Goal: Information Seeking & Learning: Learn about a topic

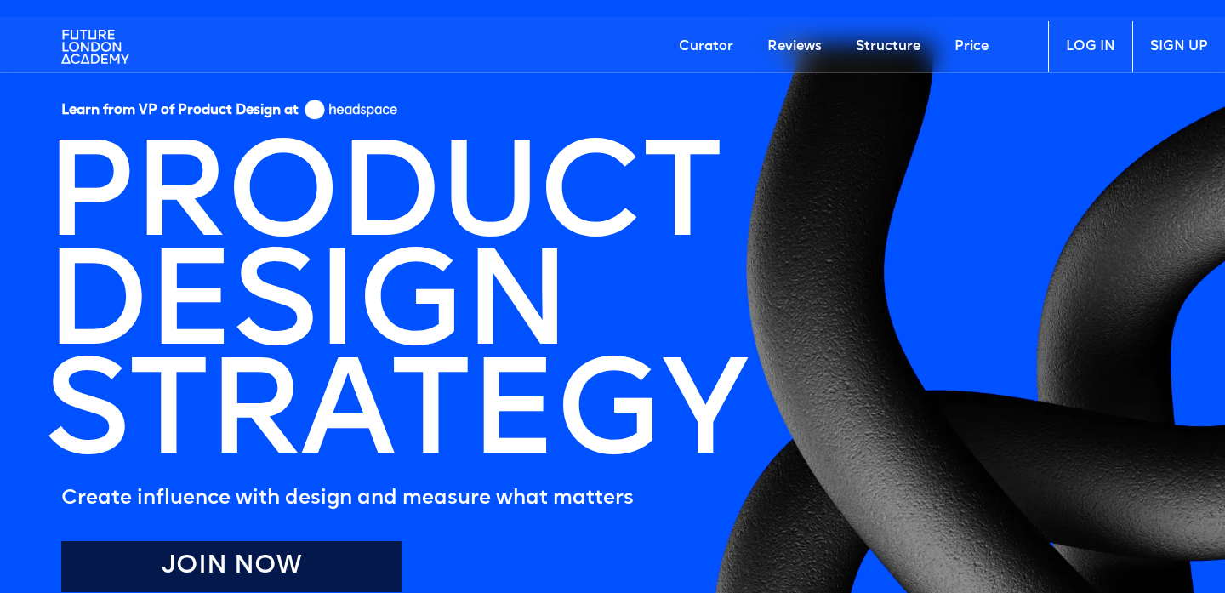
click at [888, 41] on link "Structure" at bounding box center [888, 46] width 99 height 51
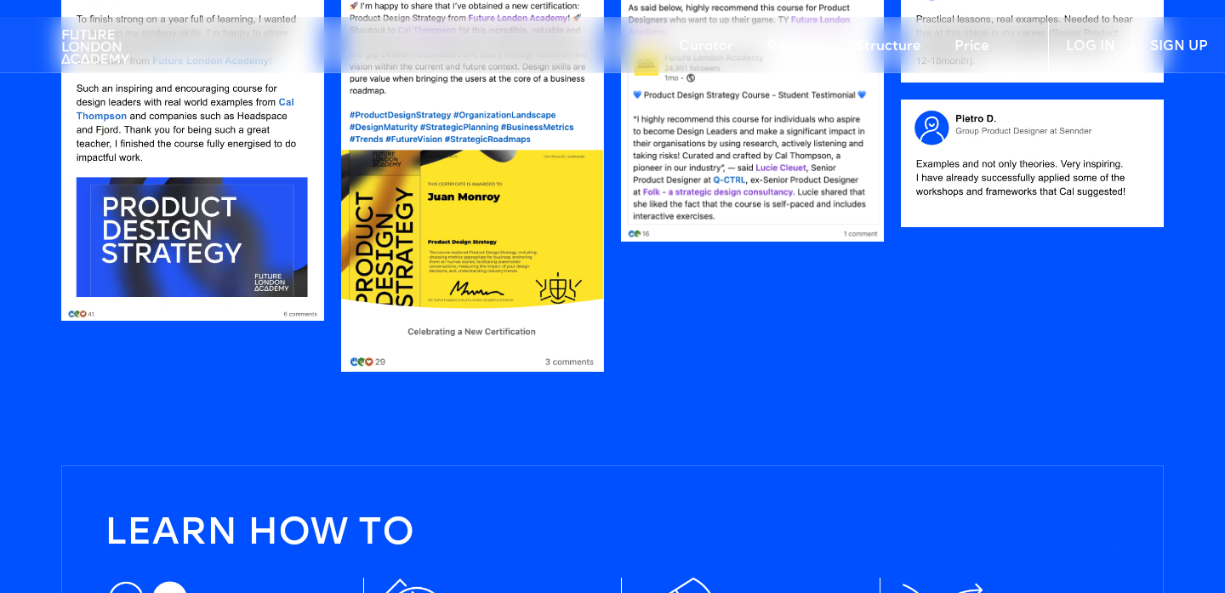
scroll to position [1556, 0]
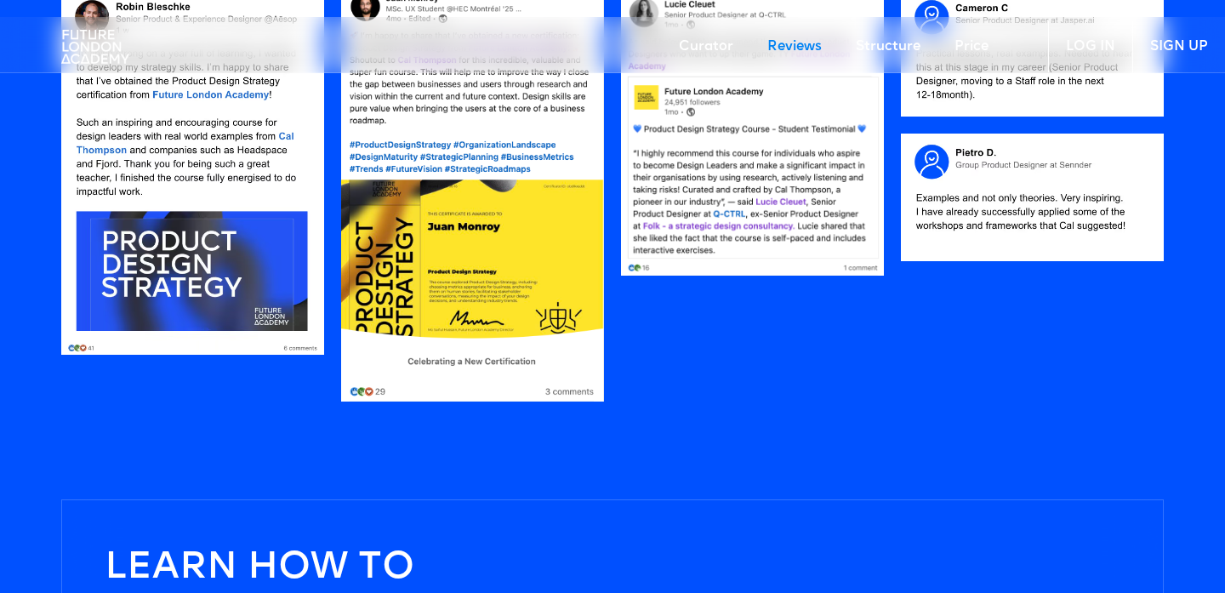
click at [448, 244] on img at bounding box center [472, 193] width 263 height 417
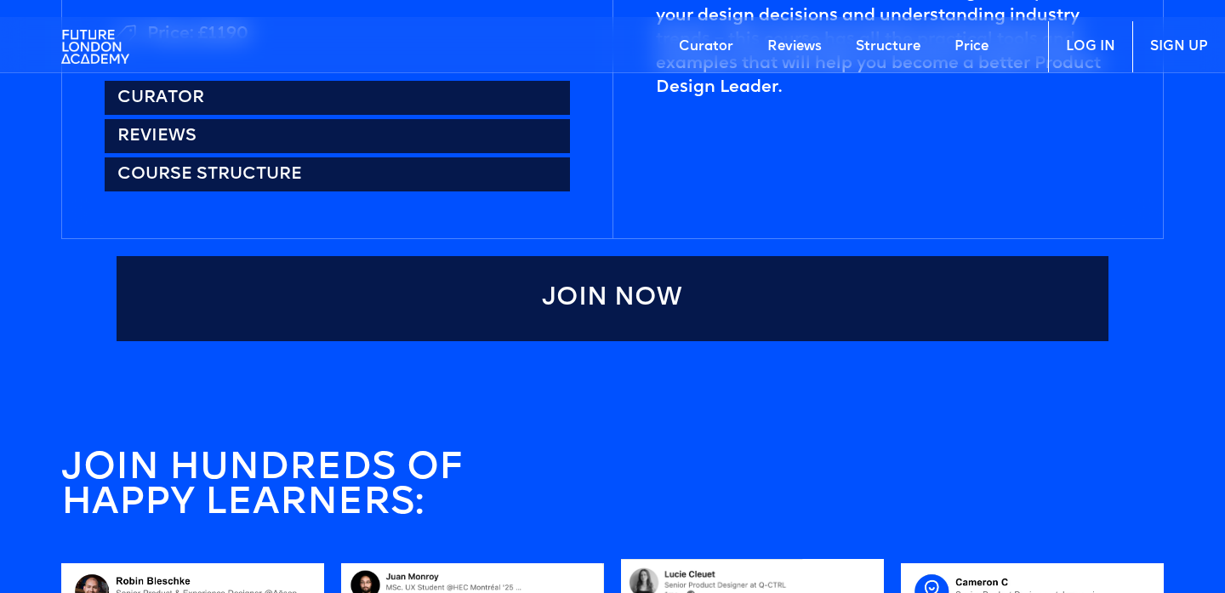
scroll to position [748, 0]
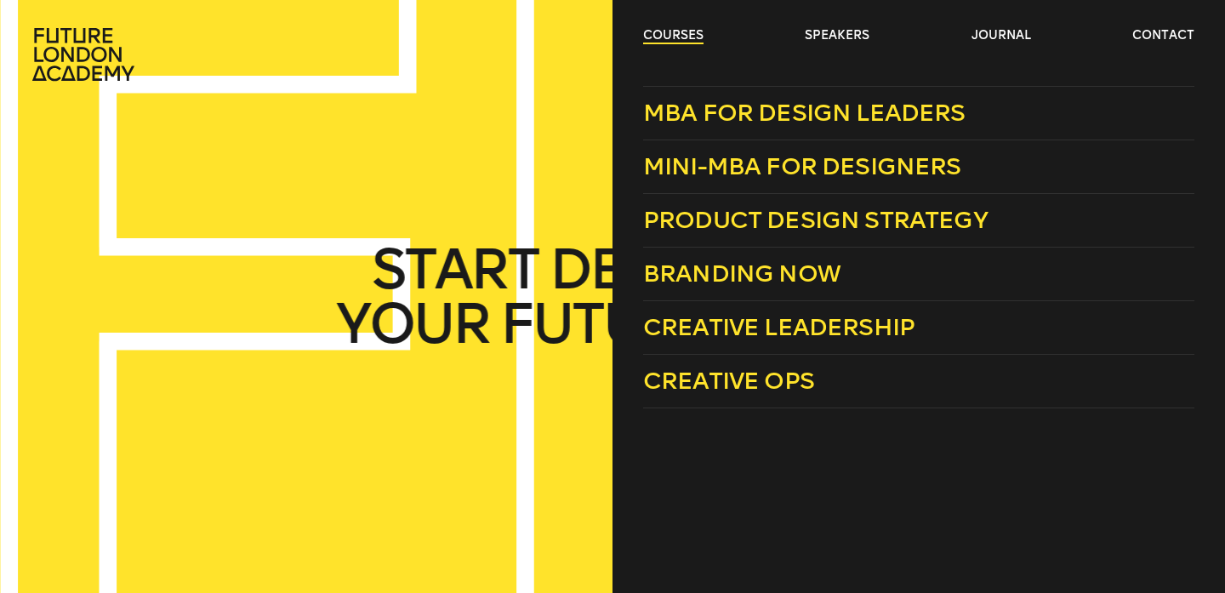
click at [690, 30] on link "courses" at bounding box center [673, 35] width 60 height 17
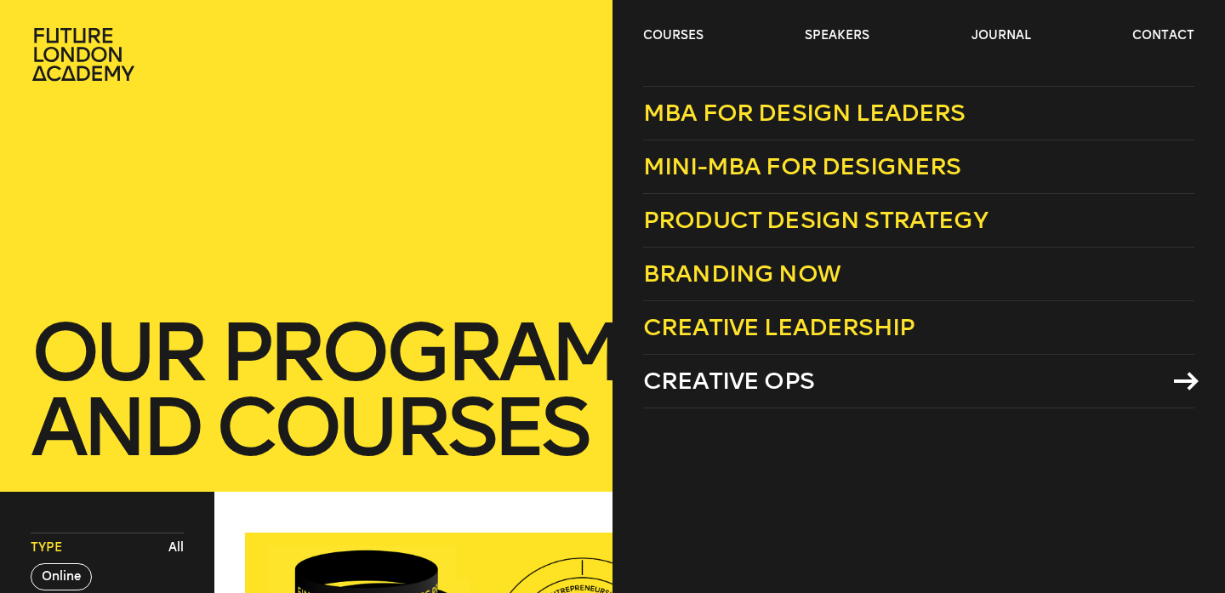
click at [711, 378] on span "Creative Ops" at bounding box center [728, 381] width 171 height 28
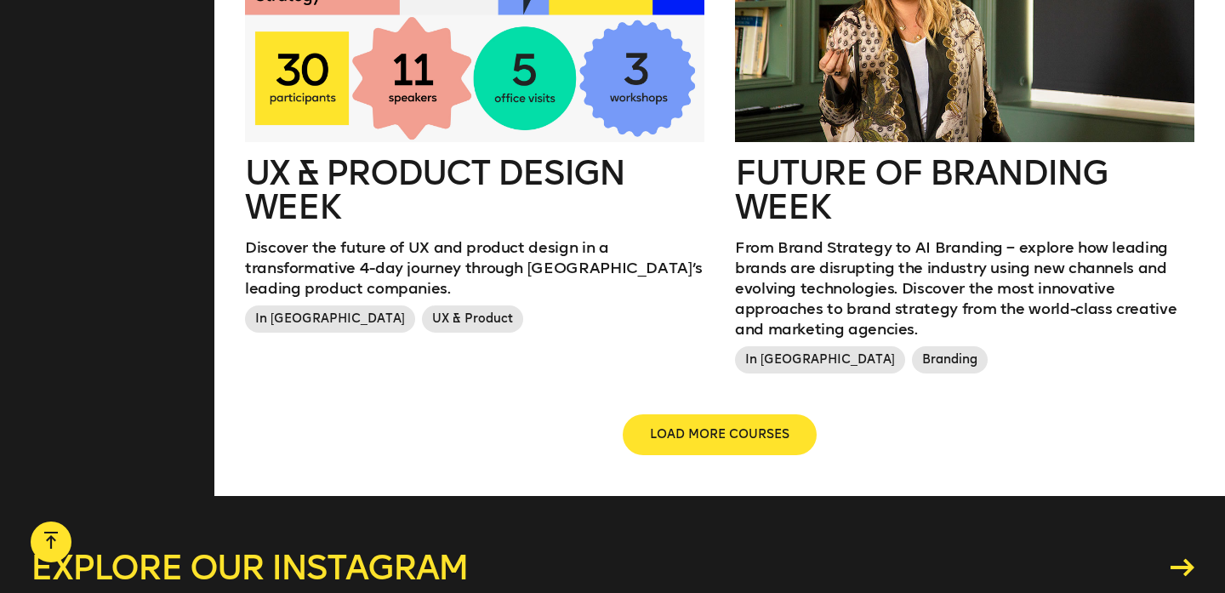
scroll to position [2150, 0]
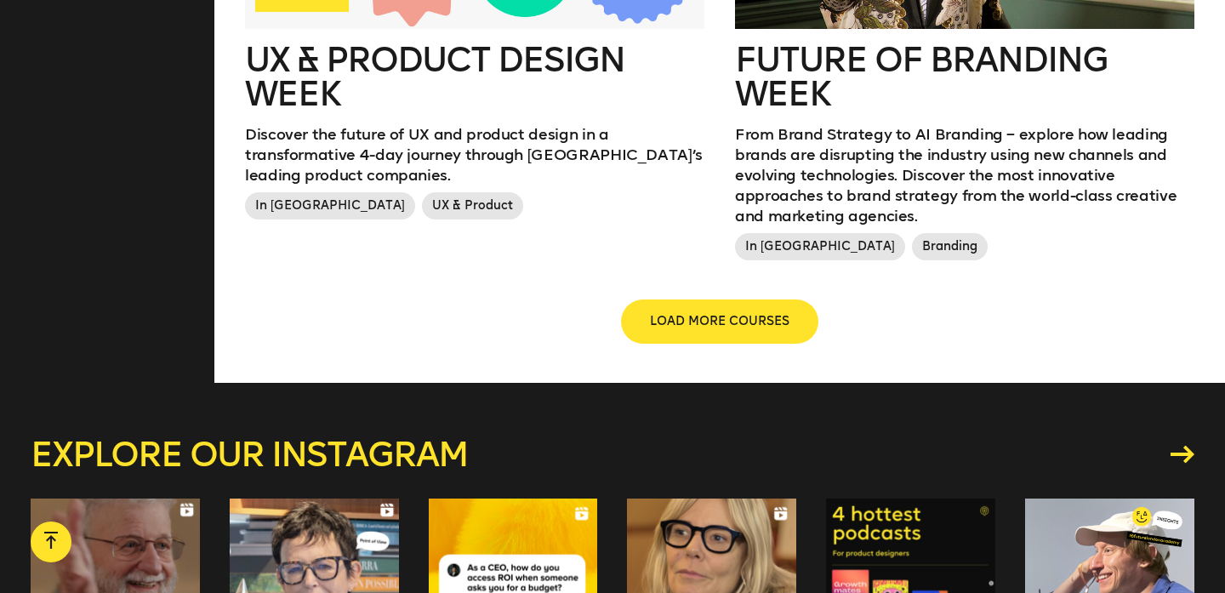
click at [671, 313] on span "LOAD MORE COURSES" at bounding box center [720, 321] width 140 height 17
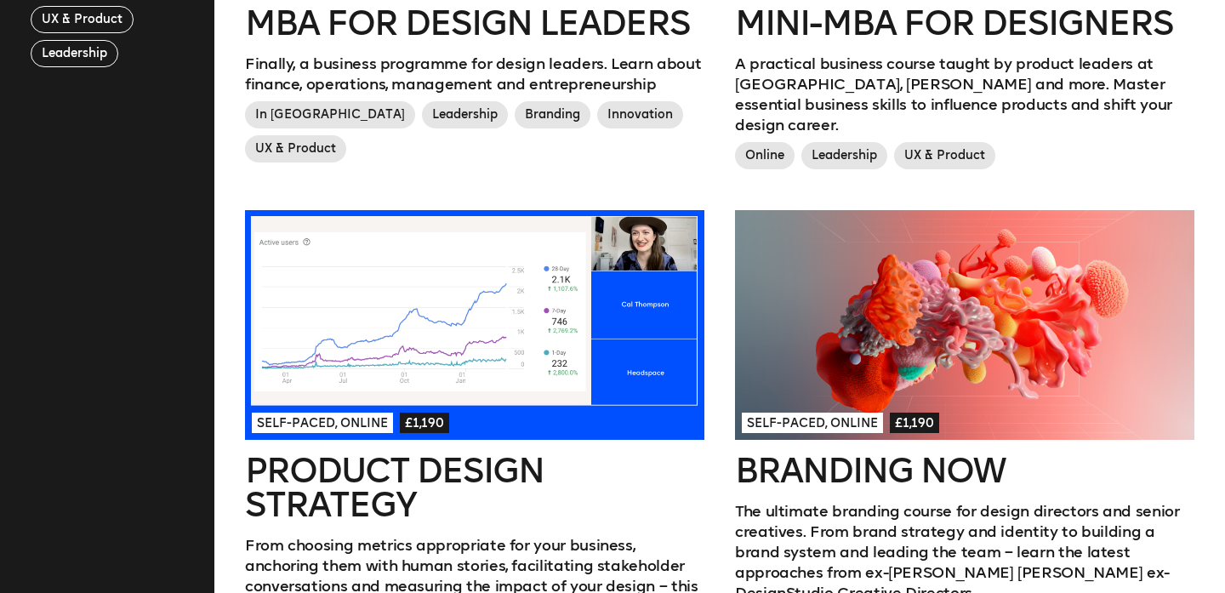
scroll to position [472, 0]
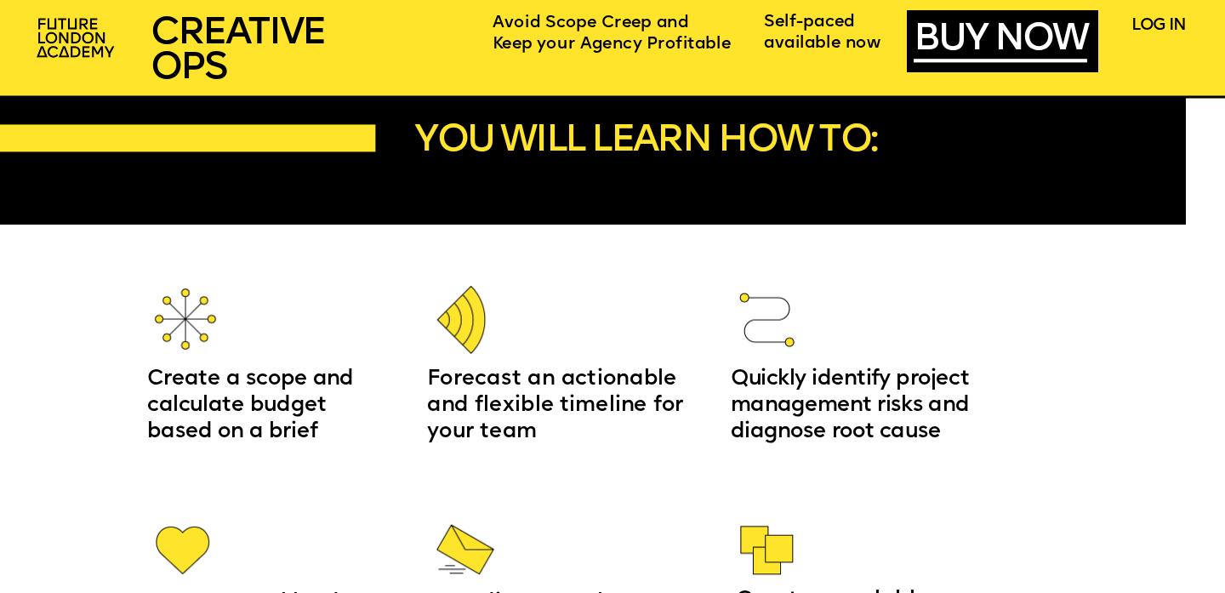
scroll to position [1604, 0]
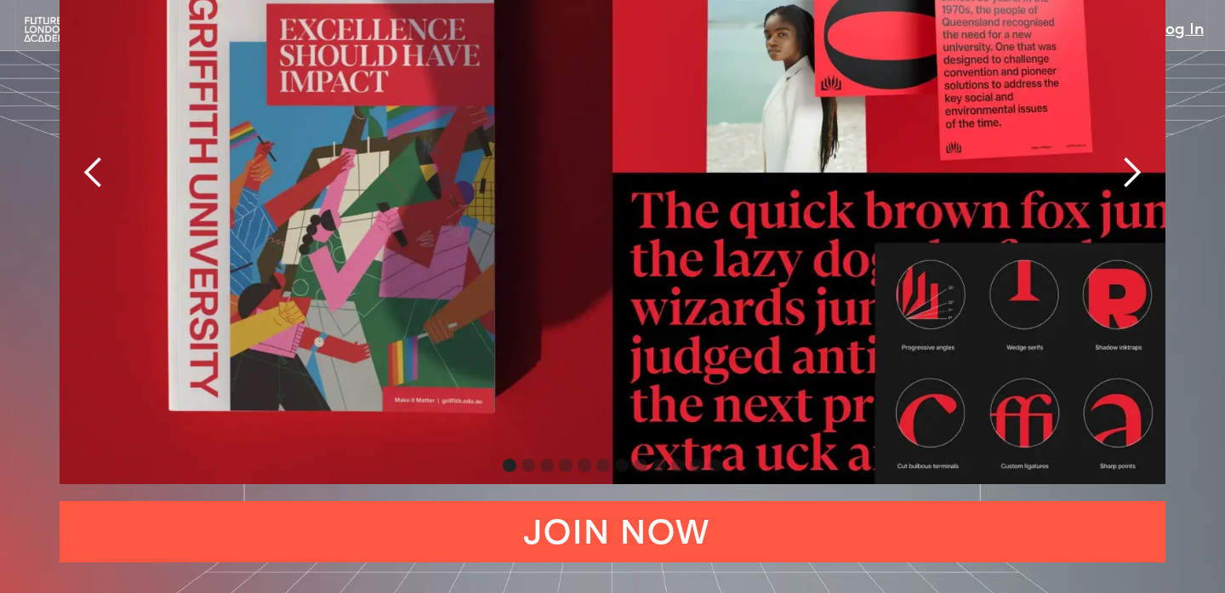
scroll to position [3773, 0]
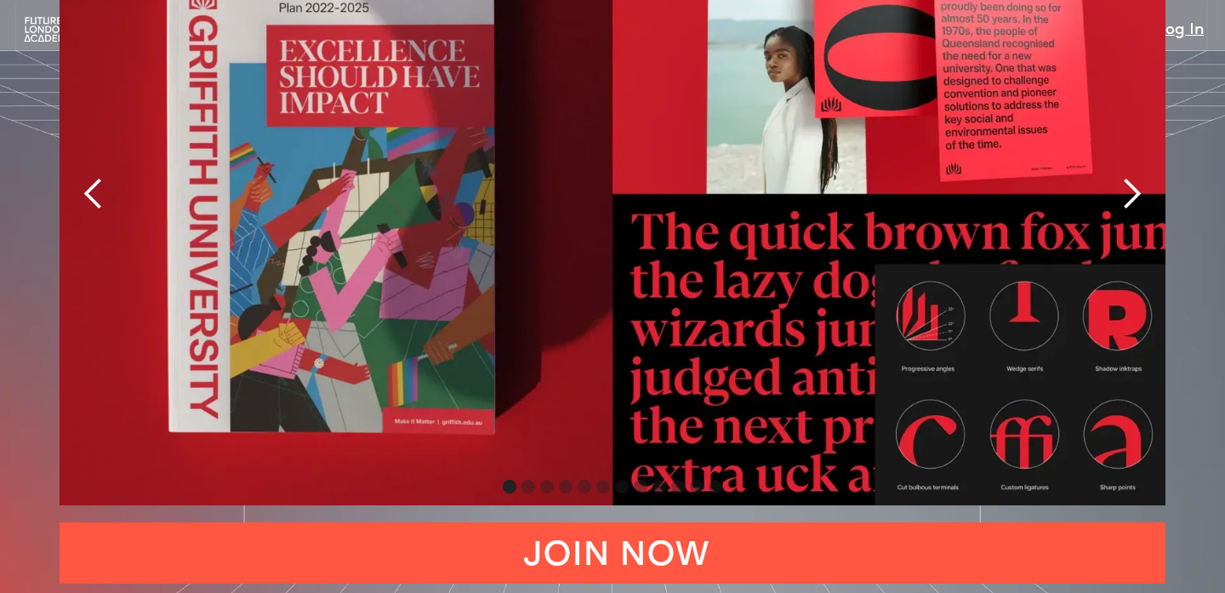
click at [1136, 177] on div "next slide" at bounding box center [1131, 194] width 34 height 34
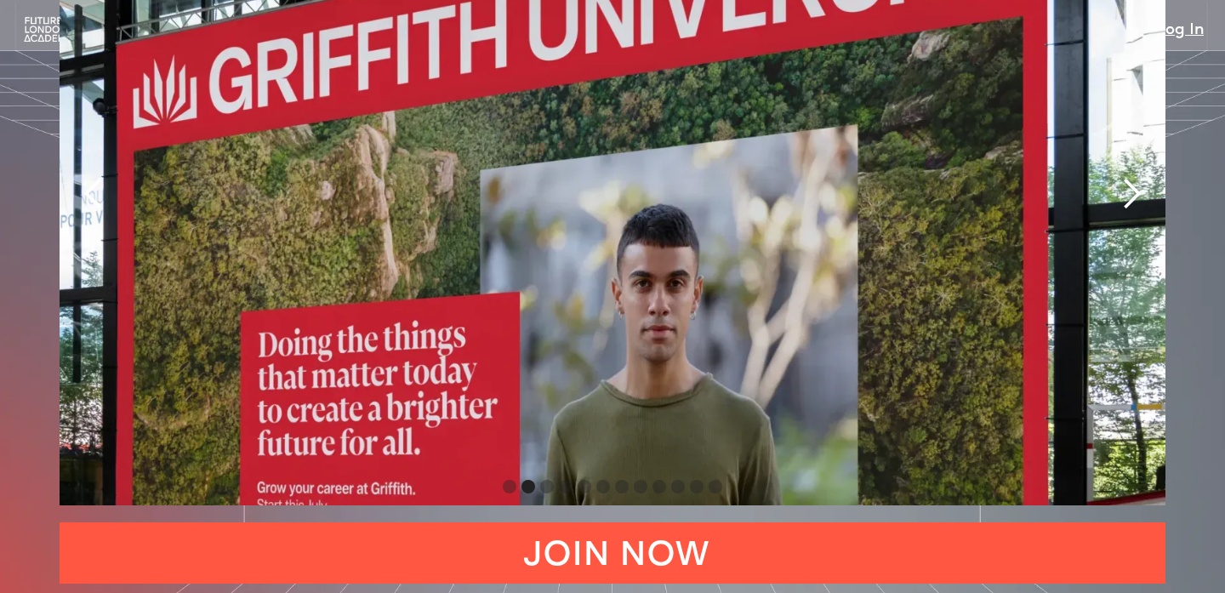
click at [1136, 177] on div "next slide" at bounding box center [1131, 194] width 34 height 34
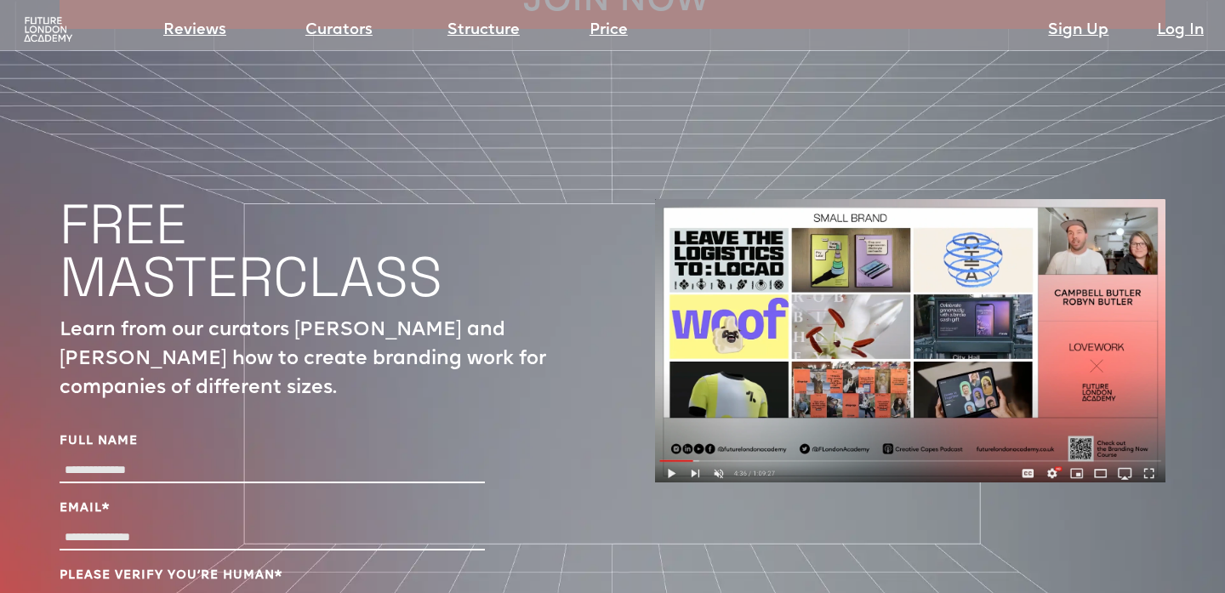
scroll to position [5557, 0]
